Goal: Task Accomplishment & Management: Complete application form

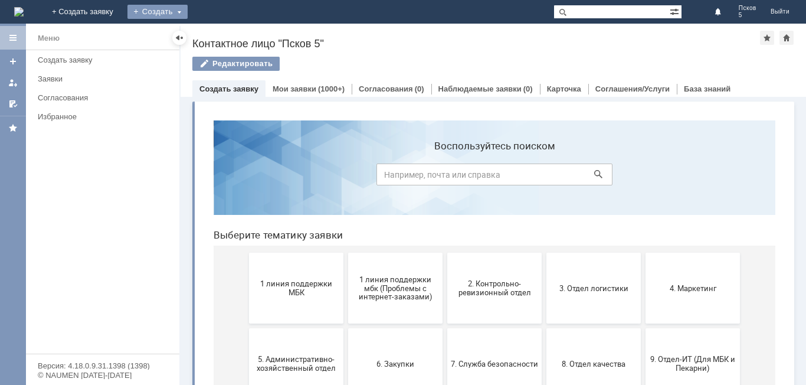
click at [188, 6] on div "Создать" at bounding box center [157, 12] width 60 height 14
click at [220, 41] on link "Заявка" at bounding box center [175, 35] width 90 height 14
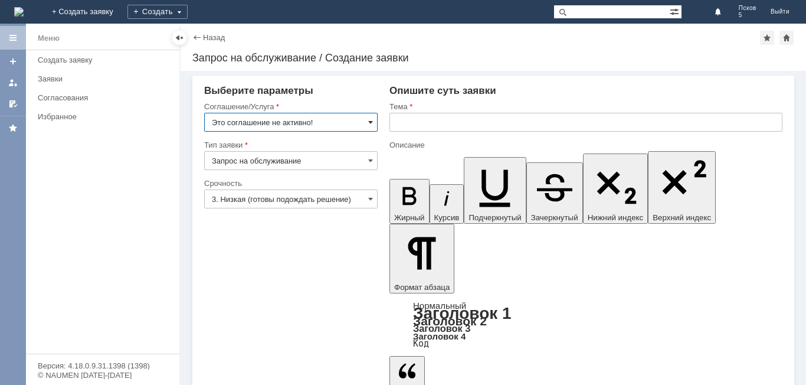
click at [372, 123] on span at bounding box center [370, 121] width 5 height 9
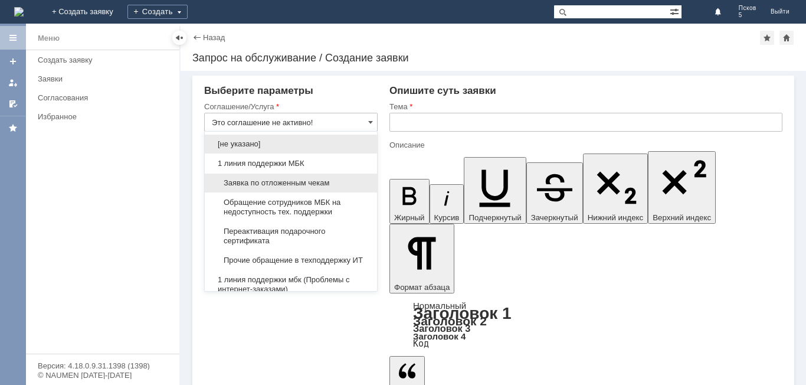
click at [303, 181] on span "Заявка по отложенным чекам" at bounding box center [291, 182] width 158 height 9
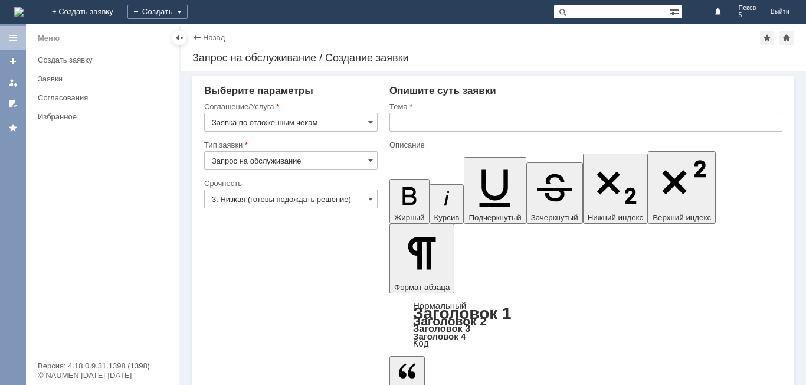
type input "Заявка по отложенным чекам"
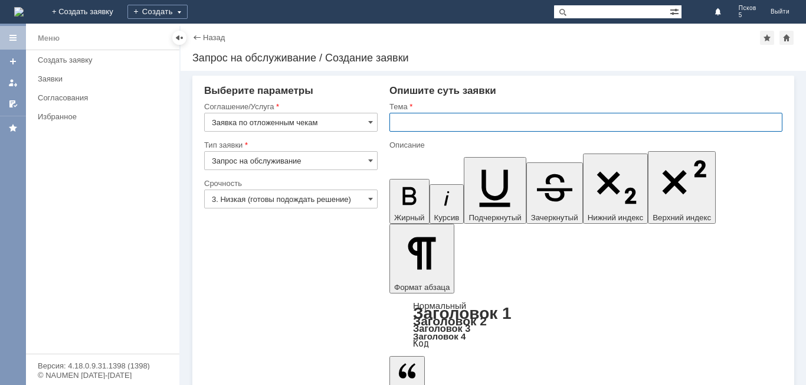
click at [428, 127] on input "text" at bounding box center [585, 122] width 393 height 19
type input "Удалить чек"
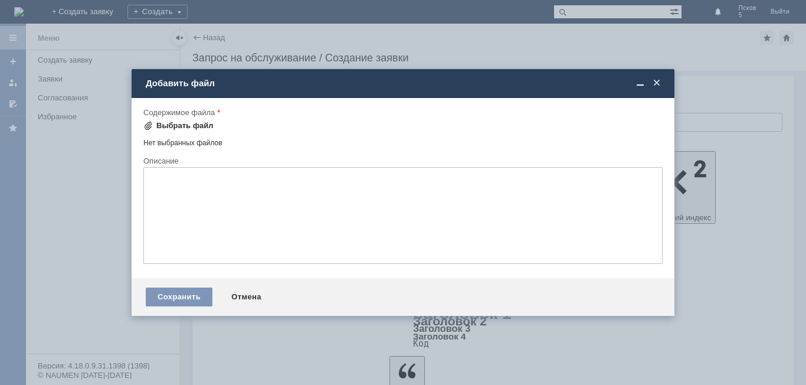
click at [189, 125] on div "Выбрать файл" at bounding box center [184, 125] width 57 height 9
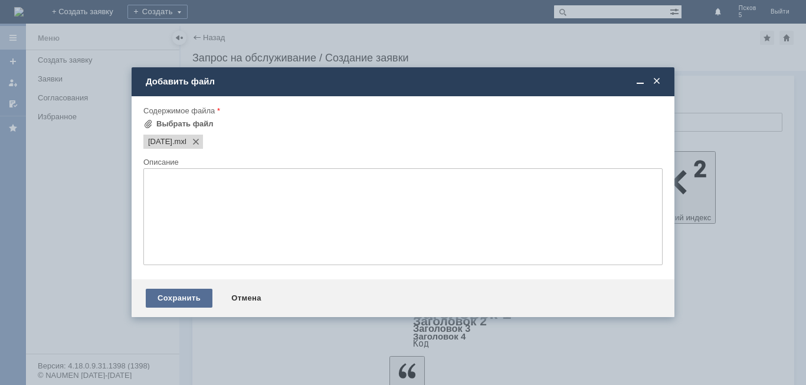
click at [179, 298] on div "Сохранить" at bounding box center [179, 298] width 67 height 19
